Goal: Information Seeking & Learning: Learn about a topic

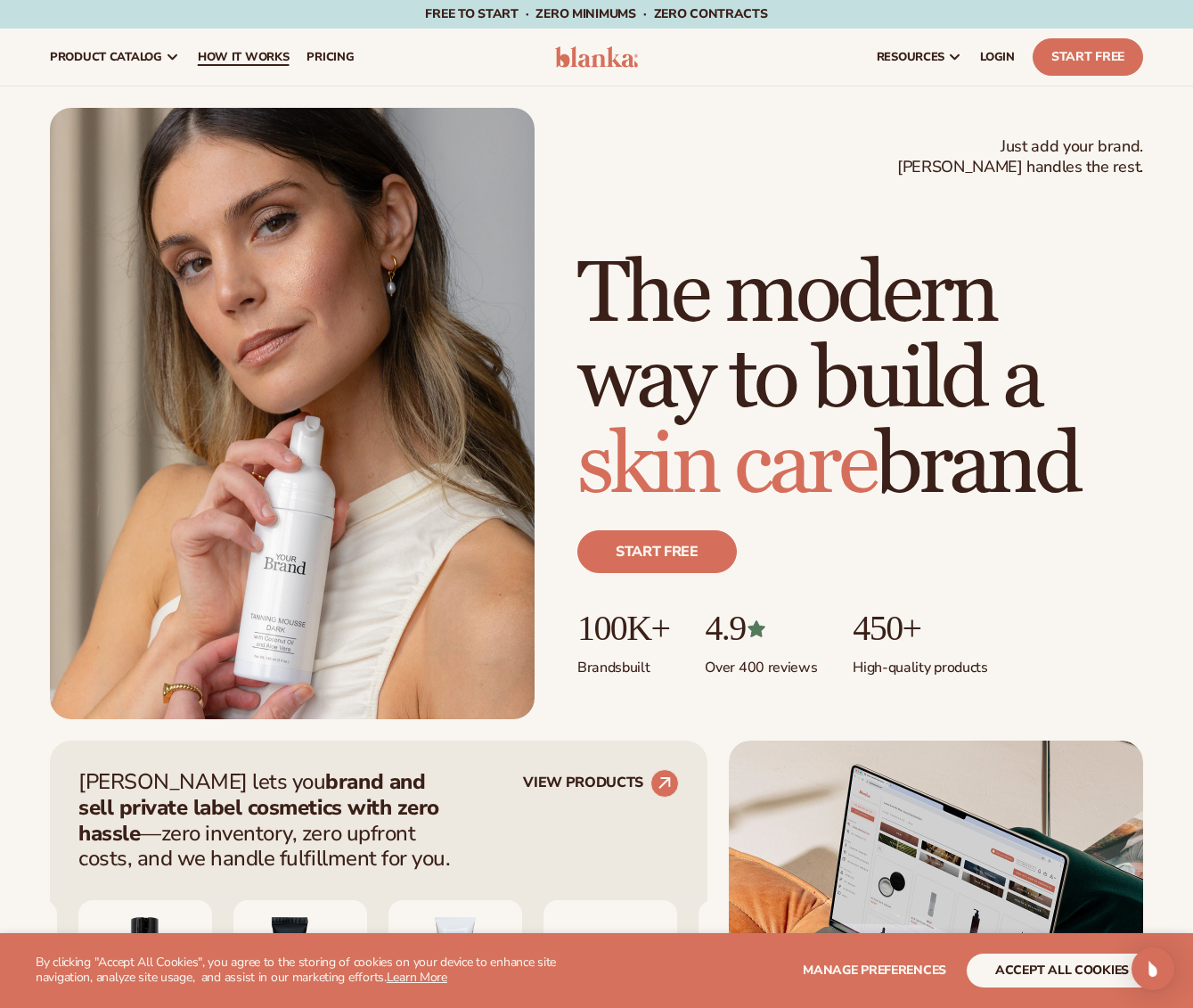
click at [250, 59] on span "How It Works" at bounding box center [244, 57] width 91 height 14
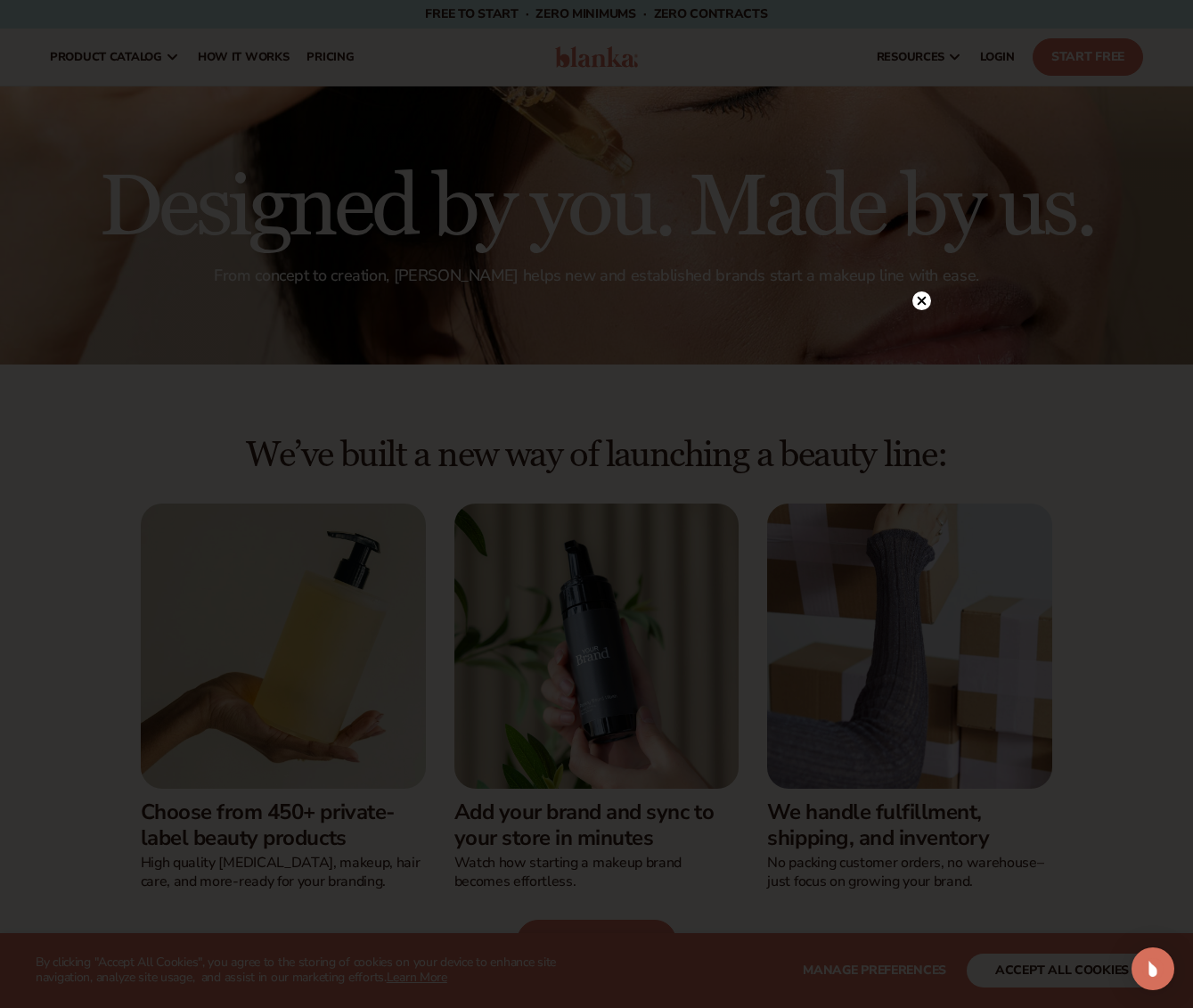
click at [921, 297] on circle at bounding box center [921, 300] width 19 height 19
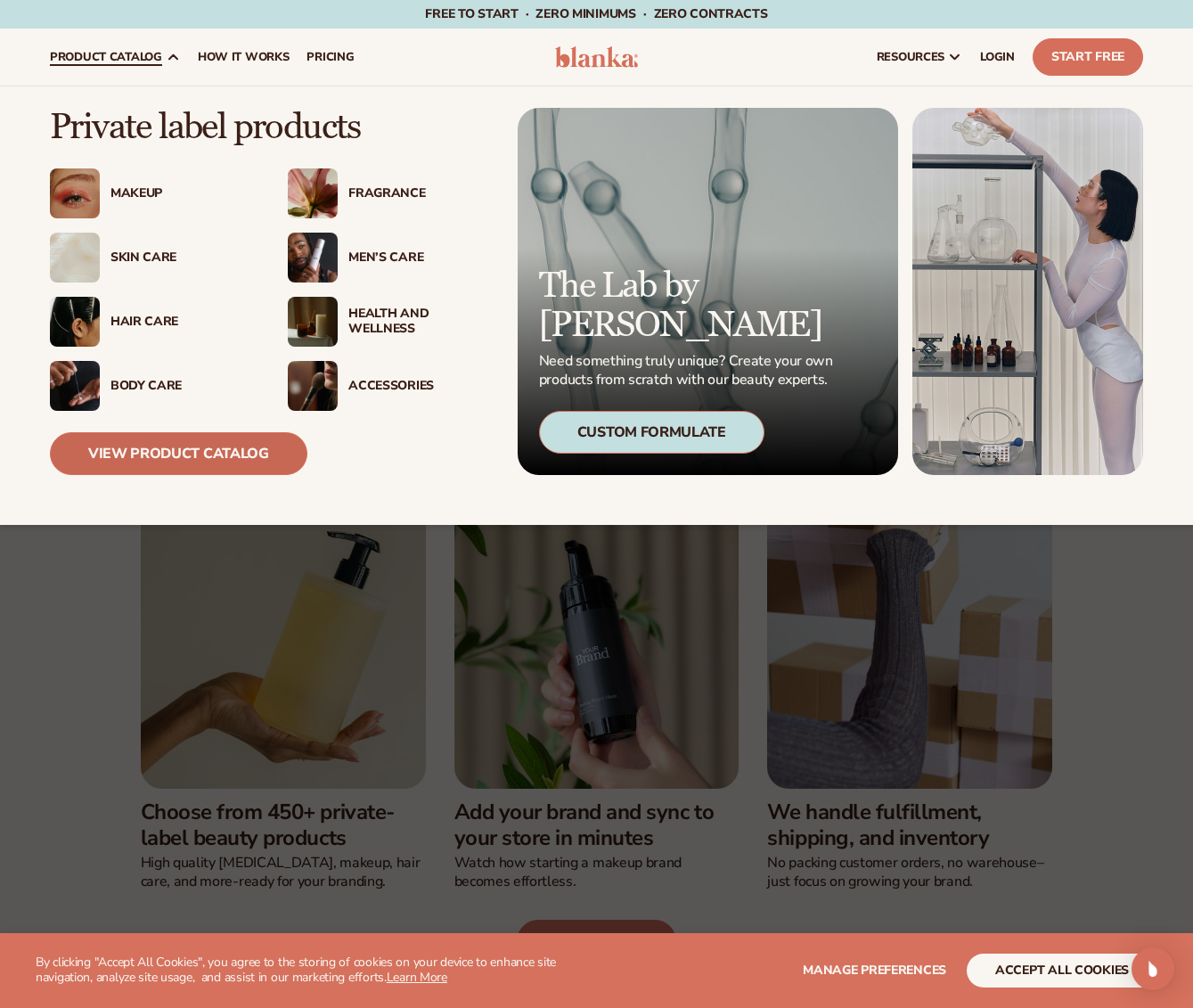
click at [161, 454] on link "View Product Catalog" at bounding box center [178, 453] width 257 height 43
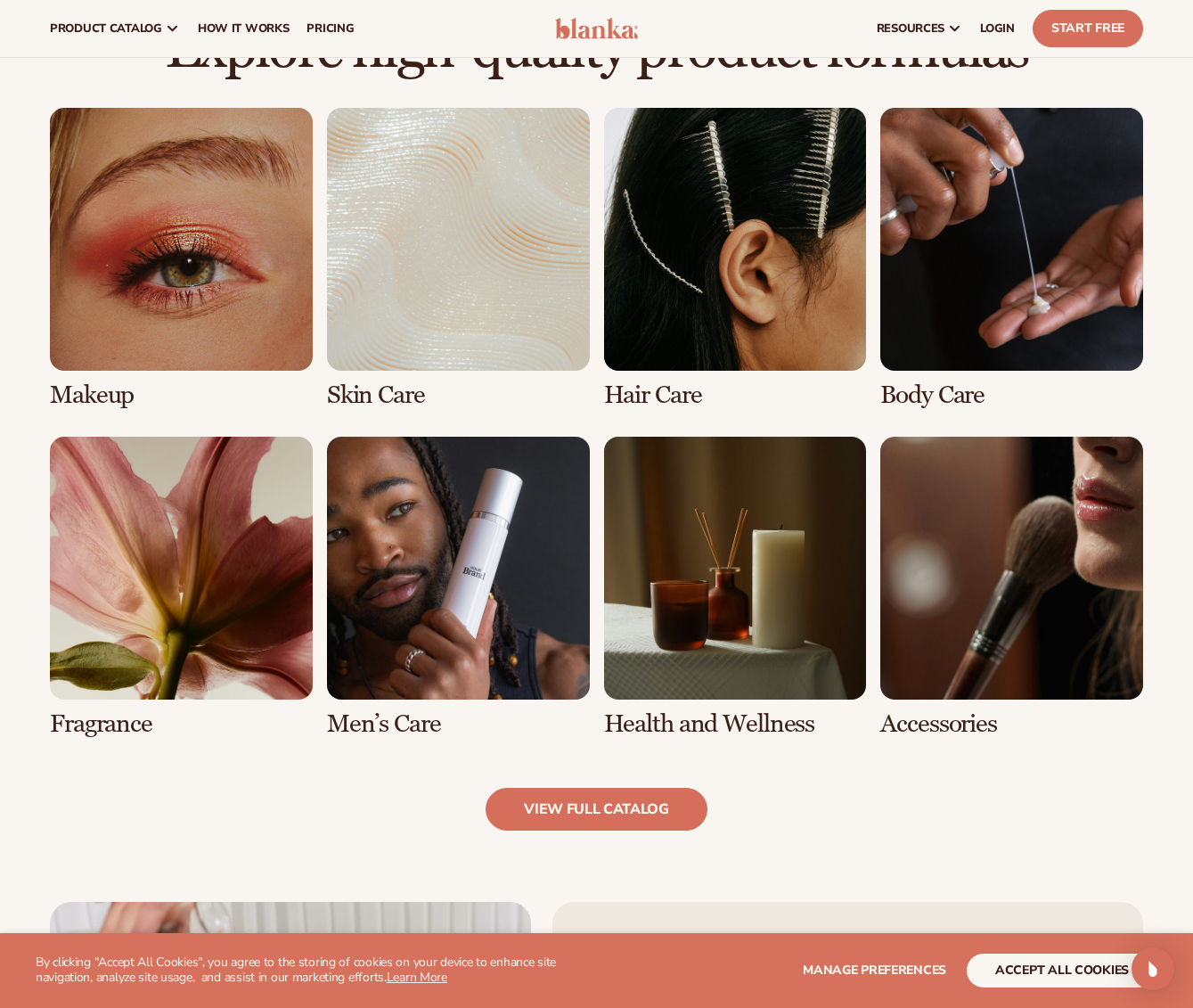
scroll to position [1220, 0]
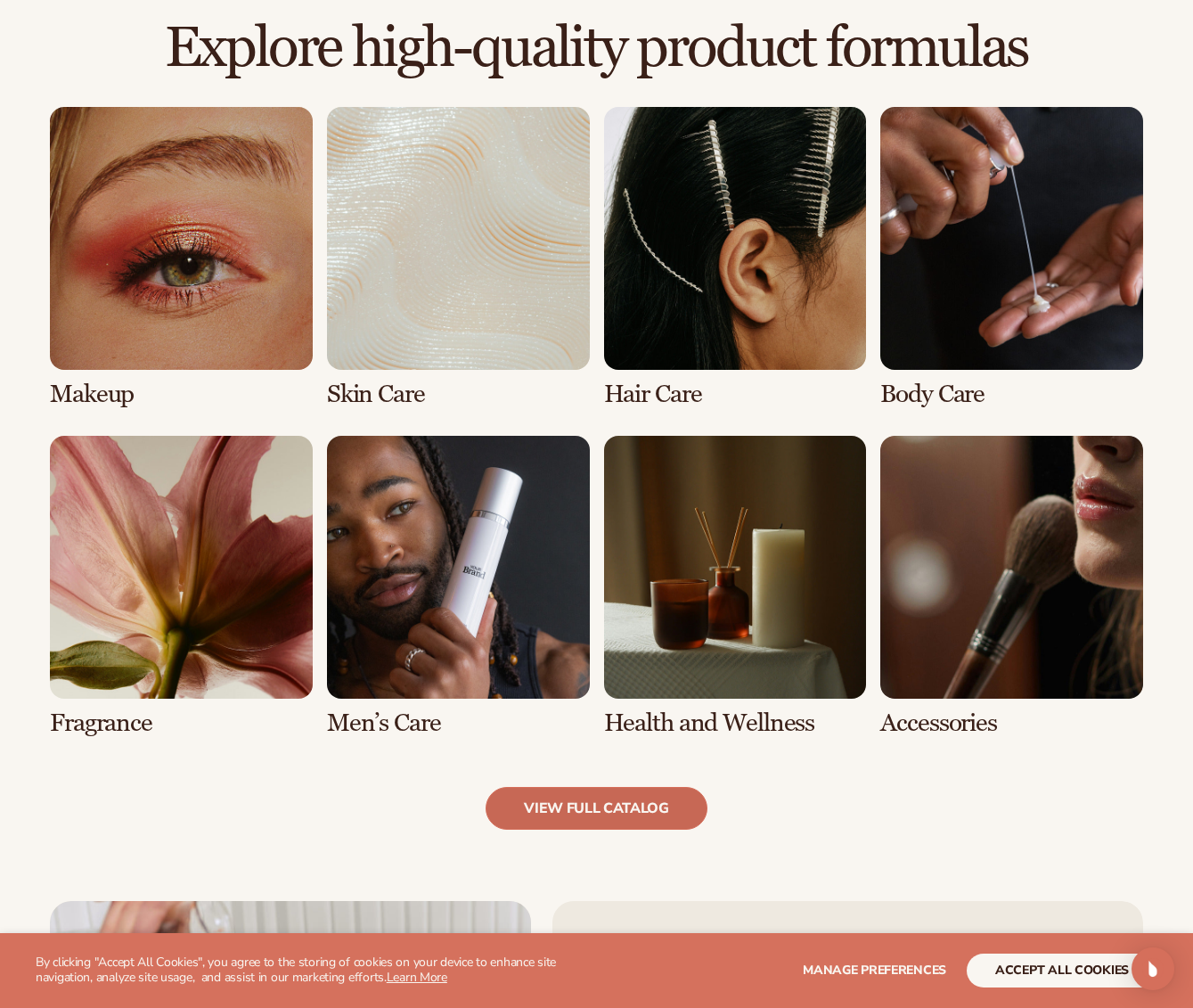
click at [556, 802] on link "view full catalog" at bounding box center [597, 808] width 222 height 43
